Goal: Find specific page/section: Find specific page/section

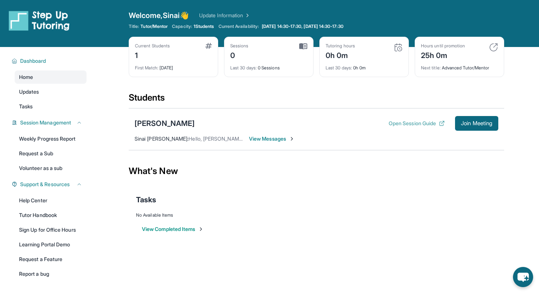
click at [403, 125] on button "Open Session Guide" at bounding box center [417, 123] width 56 height 7
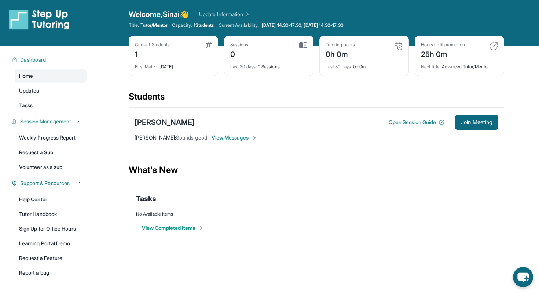
scroll to position [1, 0]
click at [422, 123] on button "Open Session Guide" at bounding box center [417, 121] width 56 height 7
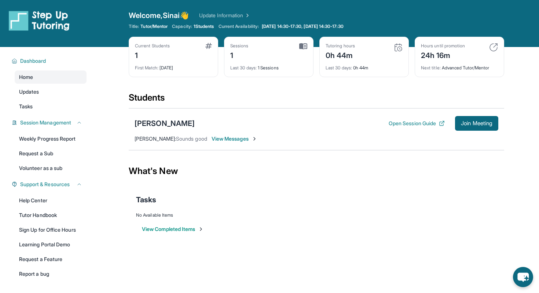
click at [363, 69] on div "Last 30 days : 0h 44m" at bounding box center [364, 66] width 77 height 10
click at [366, 67] on div "Last 30 days : 0h 44m" at bounding box center [364, 66] width 77 height 10
click at [368, 67] on div "Last 30 days : 0h 44m" at bounding box center [364, 66] width 77 height 10
click at [401, 47] on img at bounding box center [398, 47] width 9 height 9
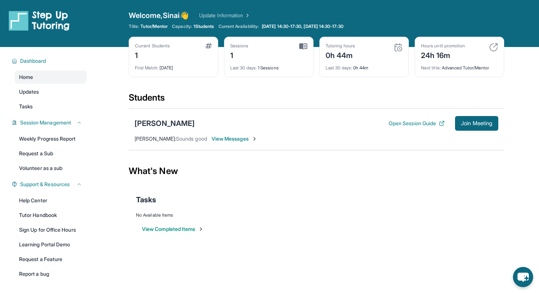
click at [400, 47] on img at bounding box center [398, 47] width 9 height 9
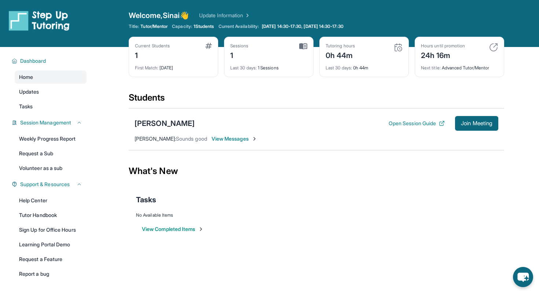
click at [400, 47] on img at bounding box center [398, 47] width 9 height 9
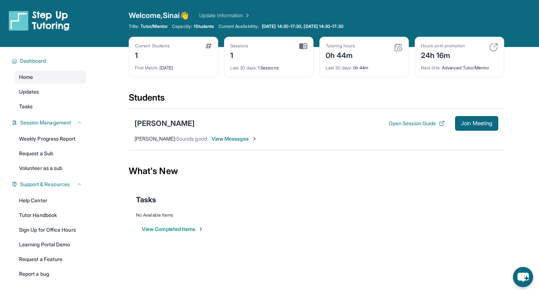
click at [399, 47] on img at bounding box center [398, 47] width 9 height 9
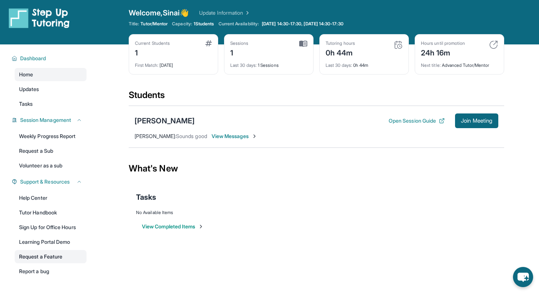
scroll to position [3, 0]
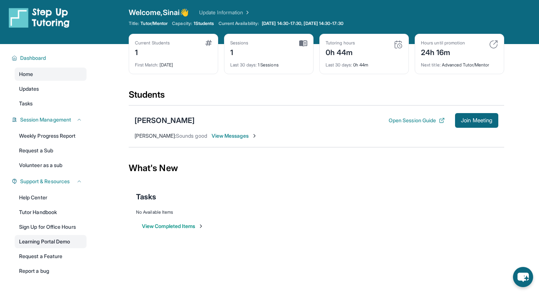
click at [64, 242] on link "Learning Portal Demo" at bounding box center [51, 241] width 72 height 13
